Goal: Transaction & Acquisition: Purchase product/service

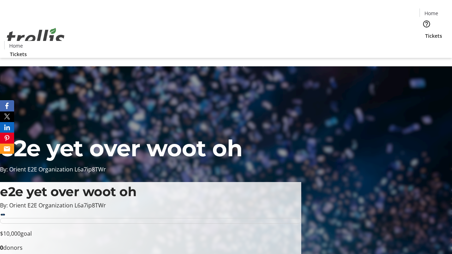
click at [425, 32] on span "Tickets" at bounding box center [433, 35] width 17 height 7
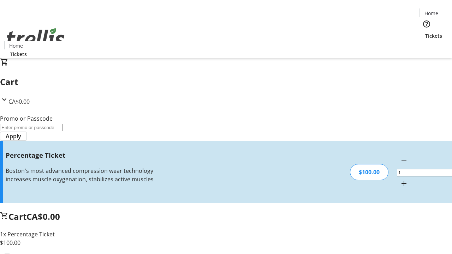
type input "BAR"
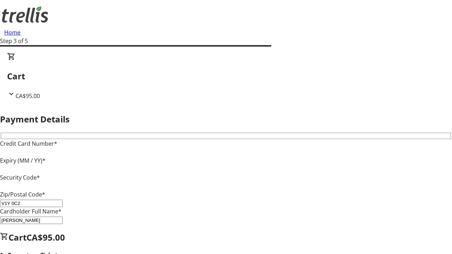
type input "V1Y 0C2"
